Goal: Information Seeking & Learning: Understand process/instructions

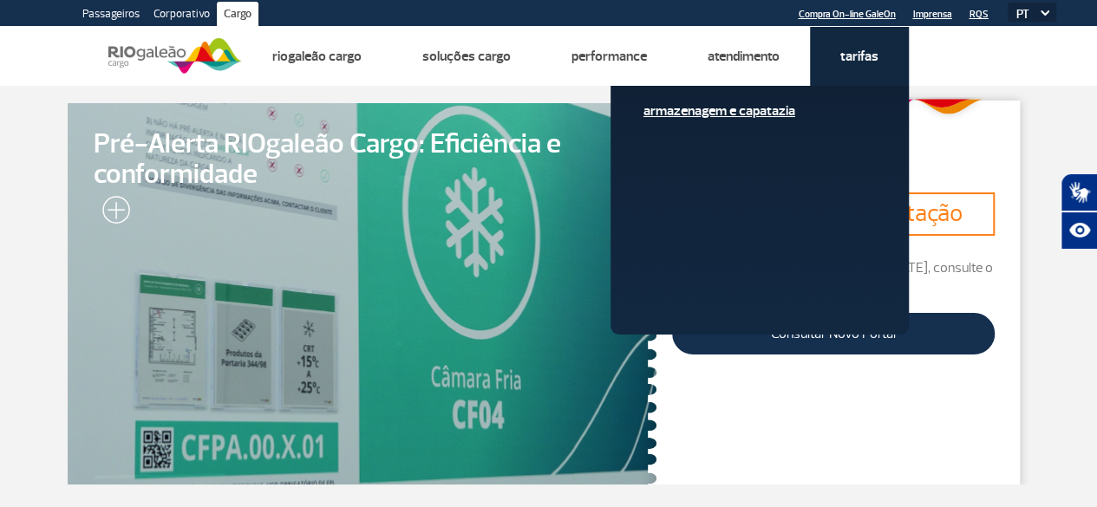
click at [794, 105] on link "Armazenagem e Capatazia" at bounding box center [759, 110] width 232 height 19
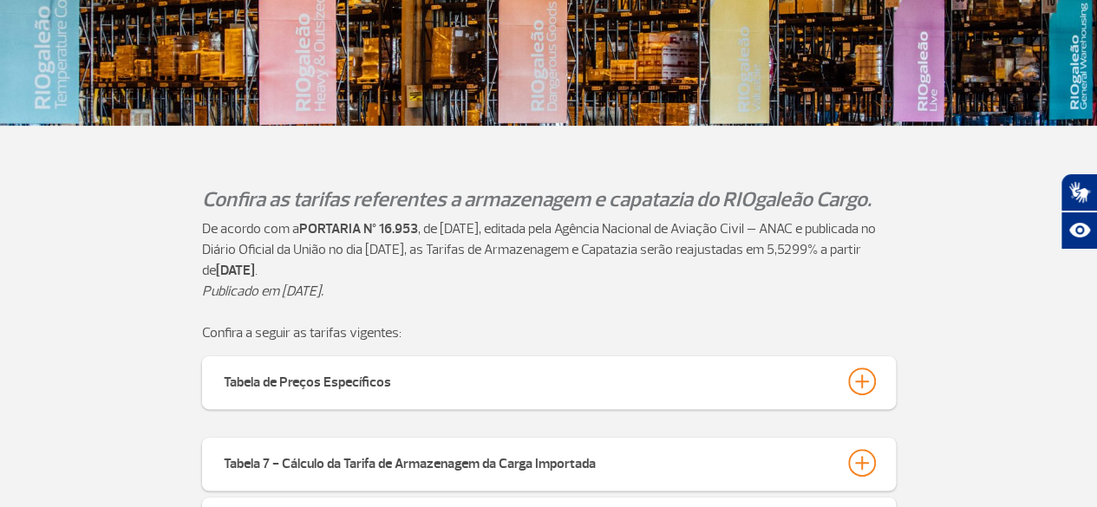
scroll to position [520, 0]
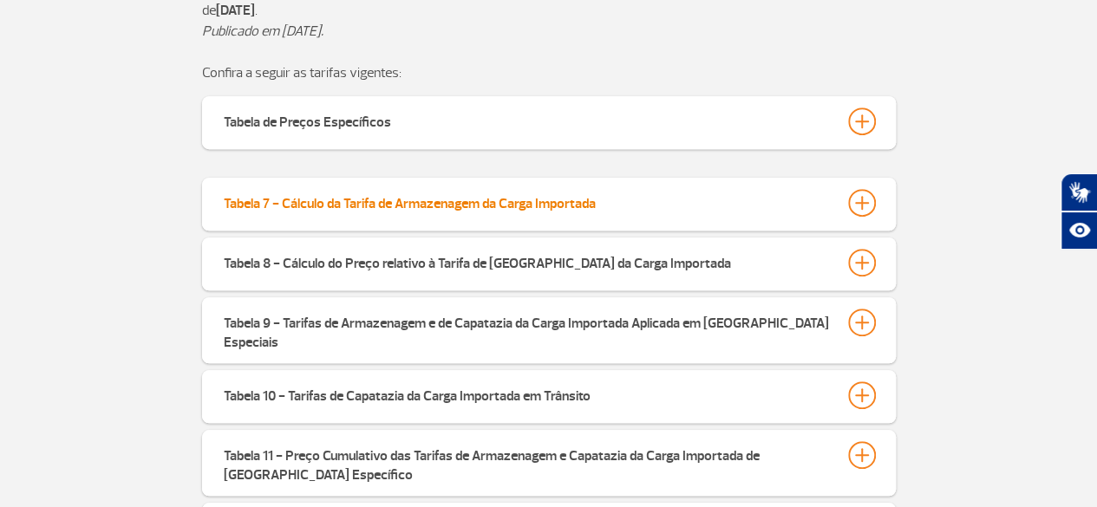
click at [855, 204] on div at bounding box center [862, 203] width 28 height 28
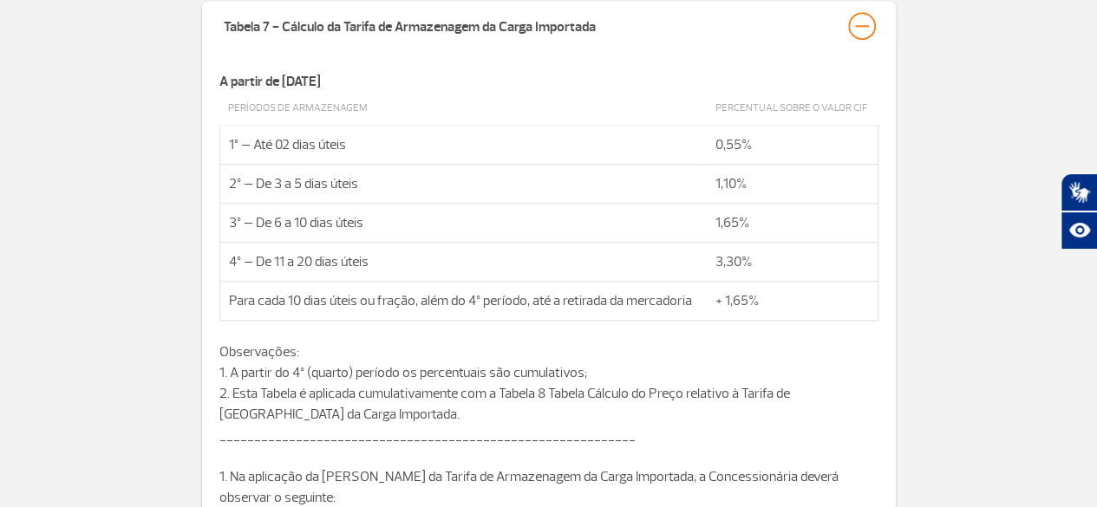
scroll to position [694, 0]
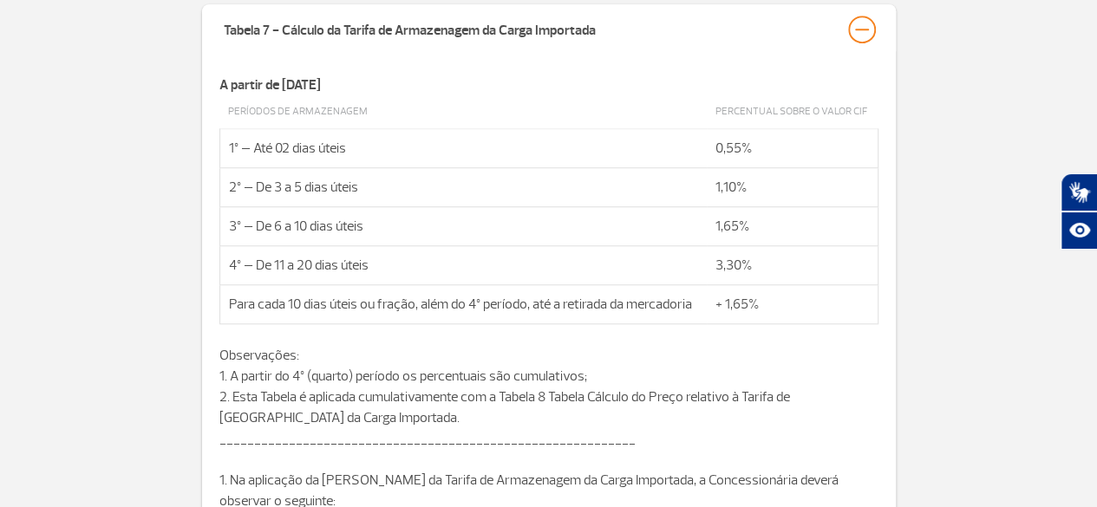
click at [227, 303] on td "Para cada 10 dias úteis ou fração, além do 4º período, até a retirada da mercad…" at bounding box center [462, 304] width 487 height 39
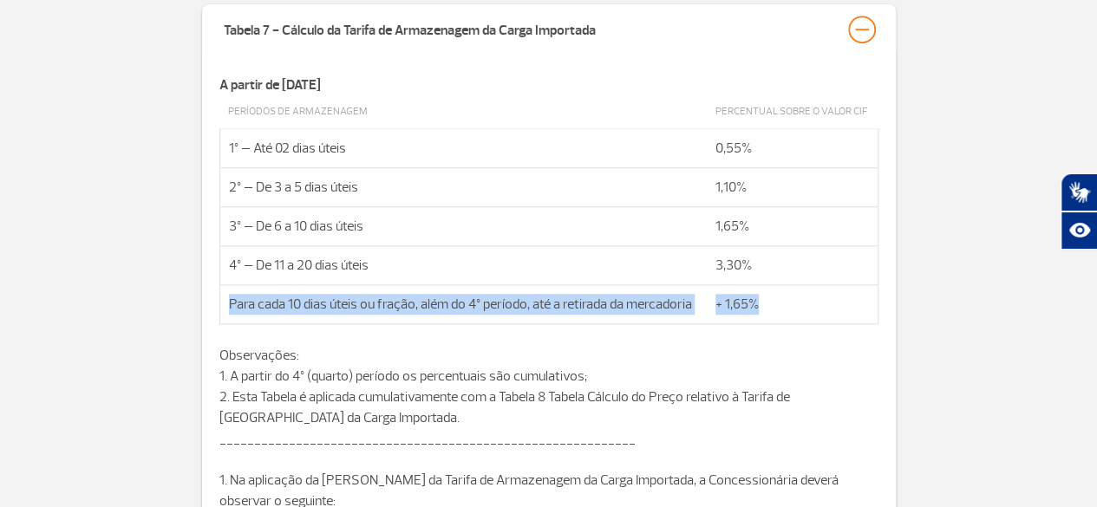
drag, startPoint x: 231, startPoint y: 301, endPoint x: 763, endPoint y: 300, distance: 532.3
click at [763, 300] on tr "Para cada 10 dias úteis ou fração, além do 4º período, até a retirada da mercad…" at bounding box center [548, 304] width 658 height 39
copy tr "Para cada 10 dias úteis ou fração, além do 4º período, até a retirada da mercad…"
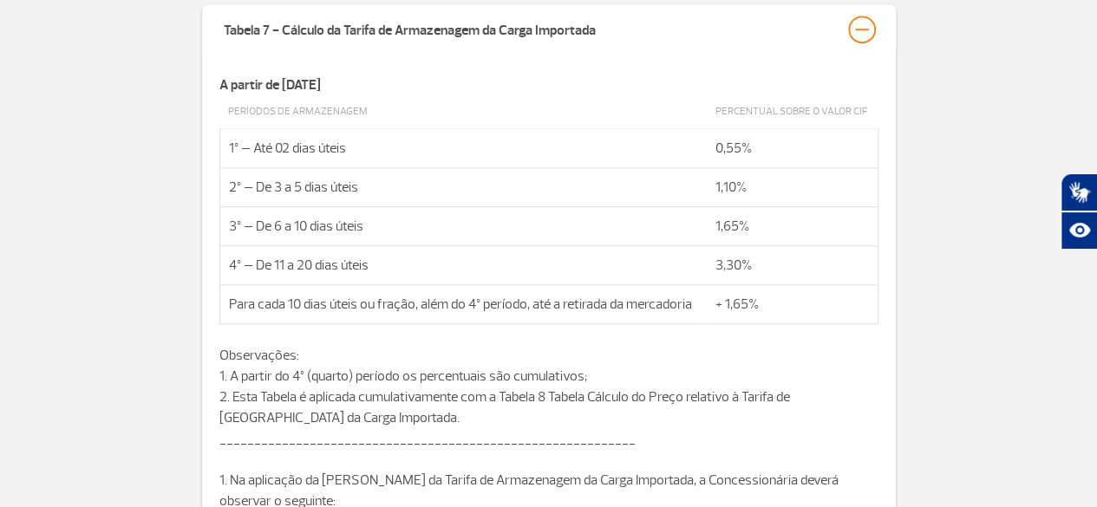
click at [672, 368] on p "Observações: 1. A partir do 4º (quarto) período os percentuais são cumulativos;…" at bounding box center [548, 386] width 659 height 83
